Goal: Navigation & Orientation: Find specific page/section

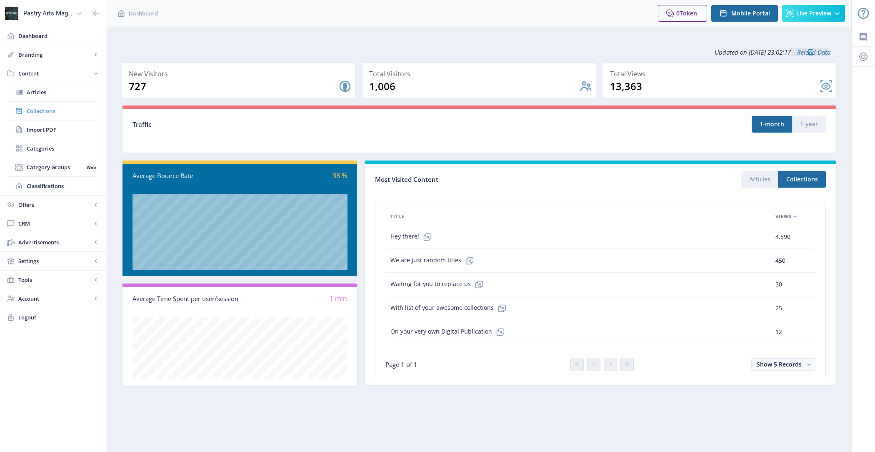
click at [52, 105] on link "Collections" at bounding box center [53, 111] width 90 height 18
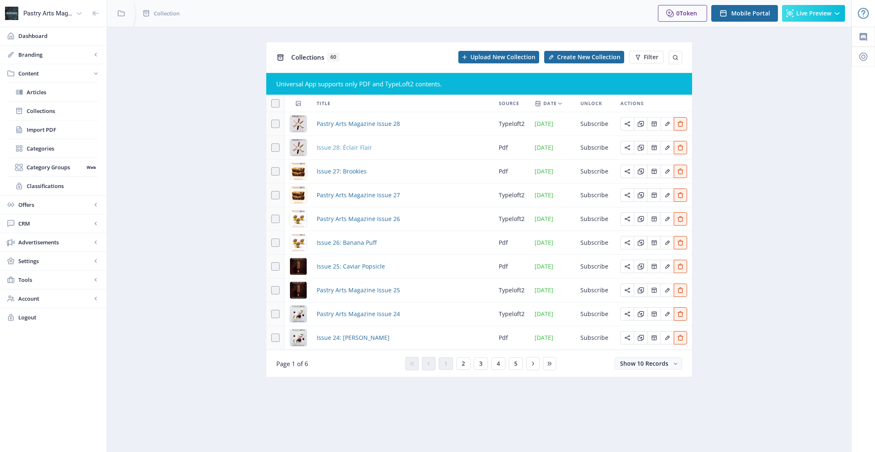
click at [344, 146] on span "Issue 28: Éclair Flair" at bounding box center [344, 148] width 55 height 10
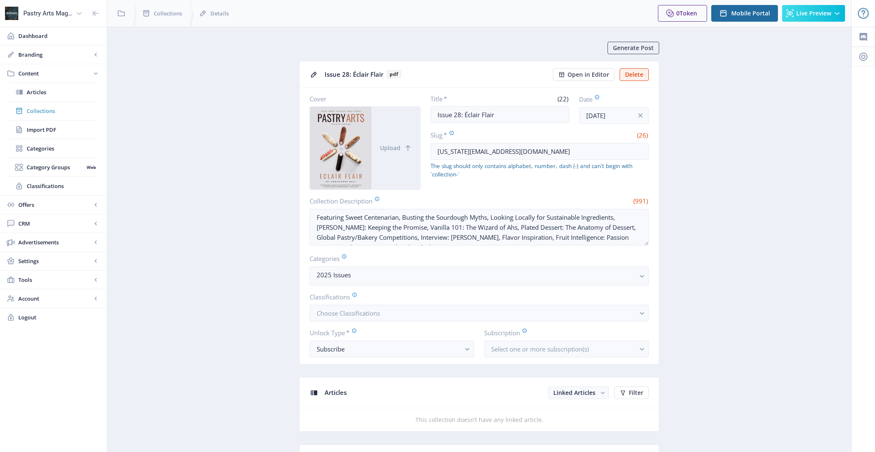
click at [43, 108] on span "Collections" at bounding box center [63, 111] width 72 height 8
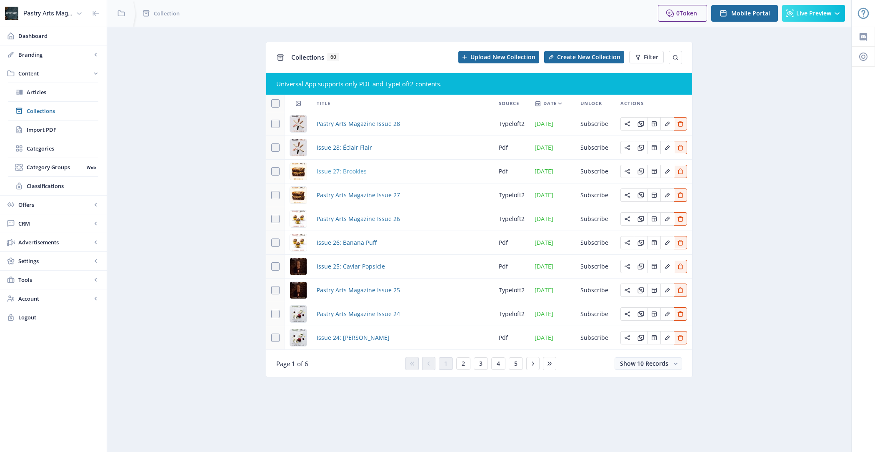
click at [349, 172] on span "Issue 27: Brookies" at bounding box center [342, 171] width 50 height 10
